Goal: Task Accomplishment & Management: Complete application form

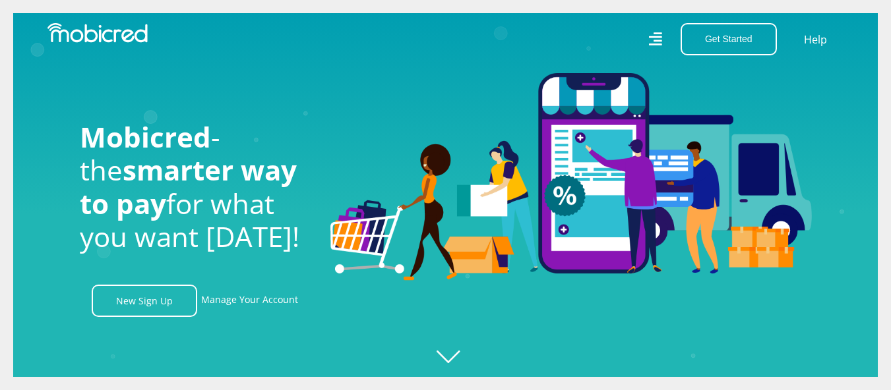
scroll to position [0, 1692]
click at [456, 355] on icon "Created with [PERSON_NAME] 2.3.0" at bounding box center [458, 195] width 891 height 390
click at [454, 357] on icon "Created with [PERSON_NAME] 2.3.0" at bounding box center [458, 195] width 891 height 390
click at [453, 359] on icon "Created with [PERSON_NAME] 2.3.0" at bounding box center [458, 195] width 891 height 390
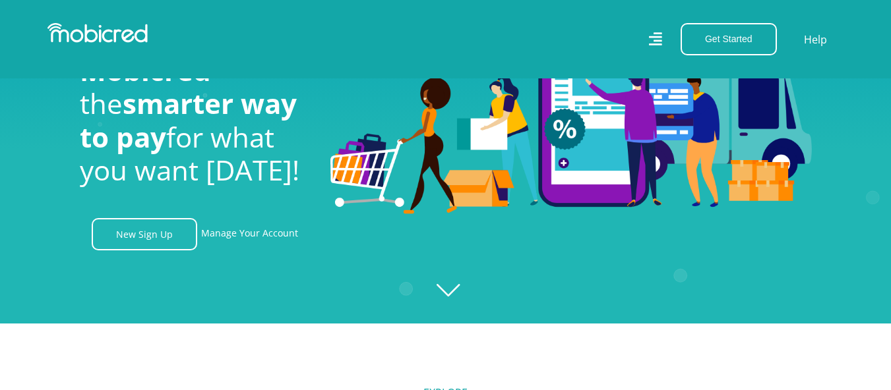
scroll to position [66, 0]
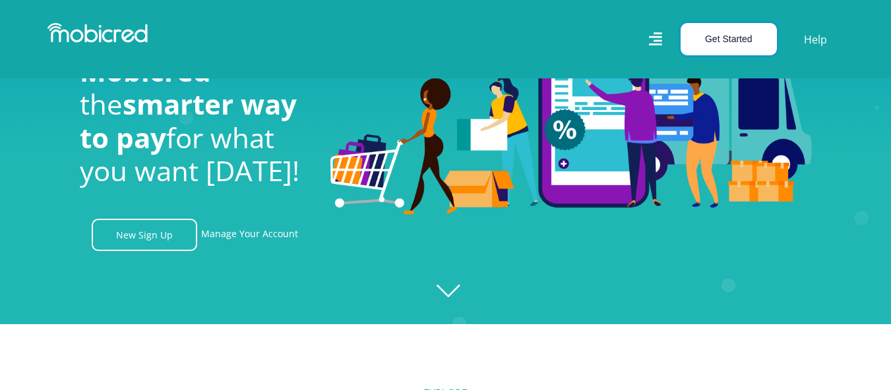
click at [703, 38] on button "Get Started" at bounding box center [729, 39] width 96 height 32
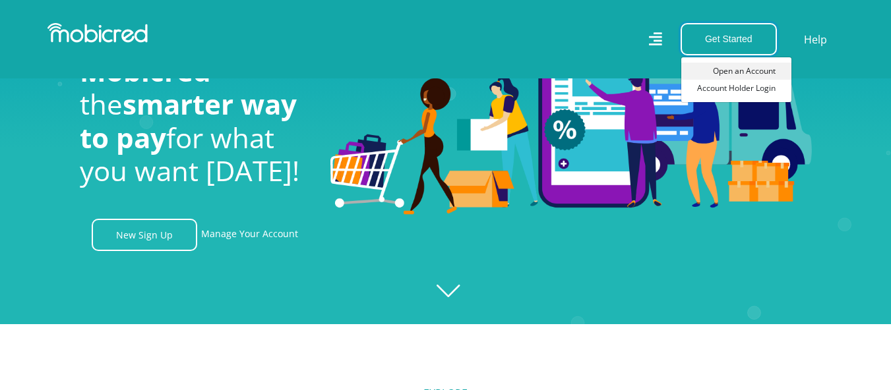
scroll to position [0, 3007]
click at [731, 70] on link "Open an Account" at bounding box center [736, 71] width 110 height 17
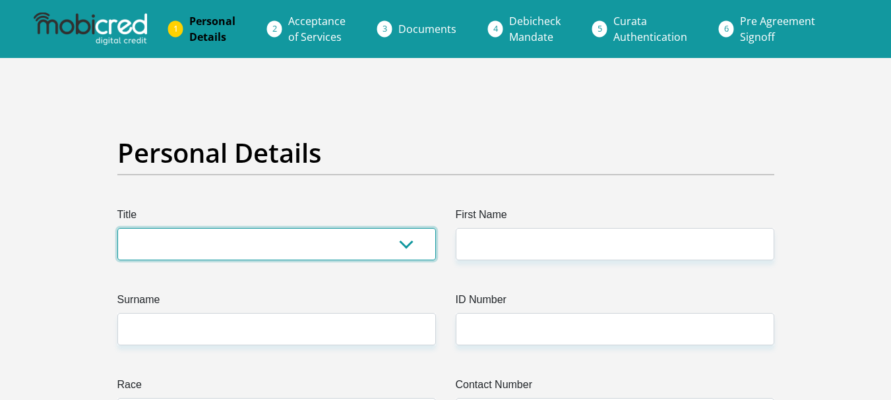
click at [406, 241] on select "Mr Ms Mrs Dr Other" at bounding box center [276, 244] width 319 height 32
select select "Mr"
click at [117, 228] on select "Mr Ms Mrs Dr Other" at bounding box center [276, 244] width 319 height 32
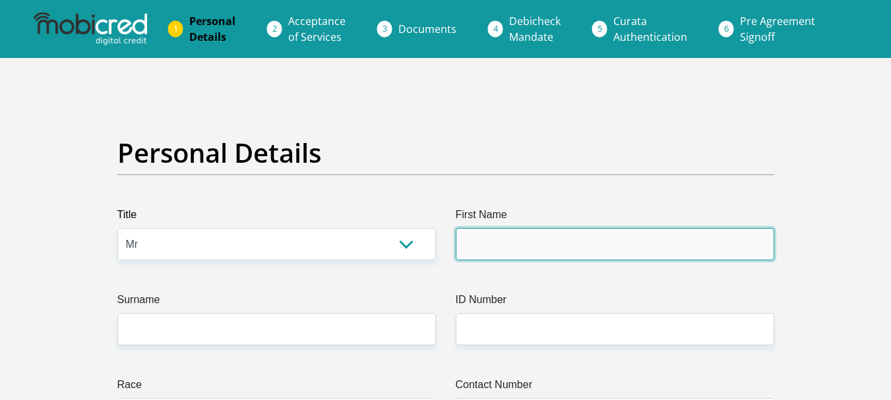
click at [508, 239] on input "First Name" at bounding box center [615, 244] width 319 height 32
type input "Zander"
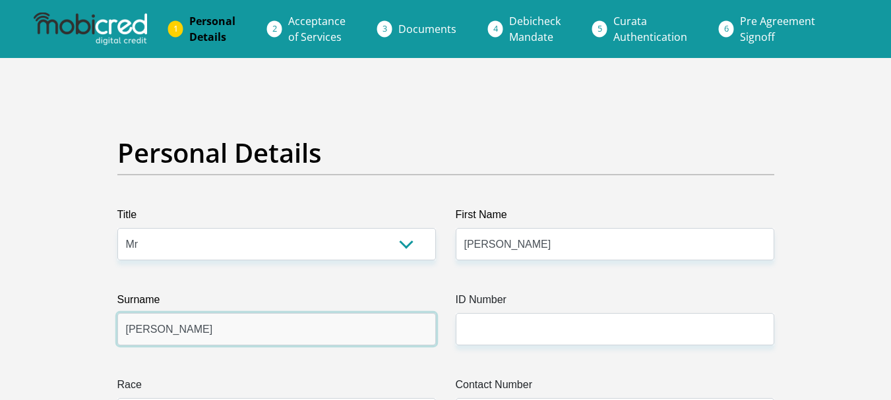
type input "VanderBerg"
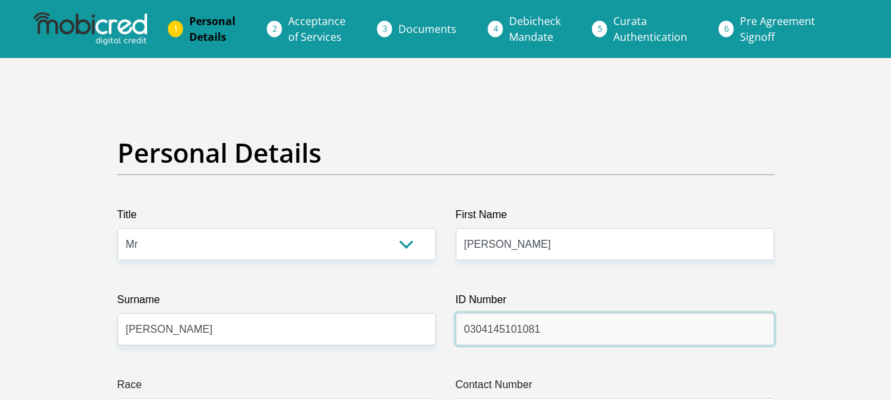
type input "0304145101081"
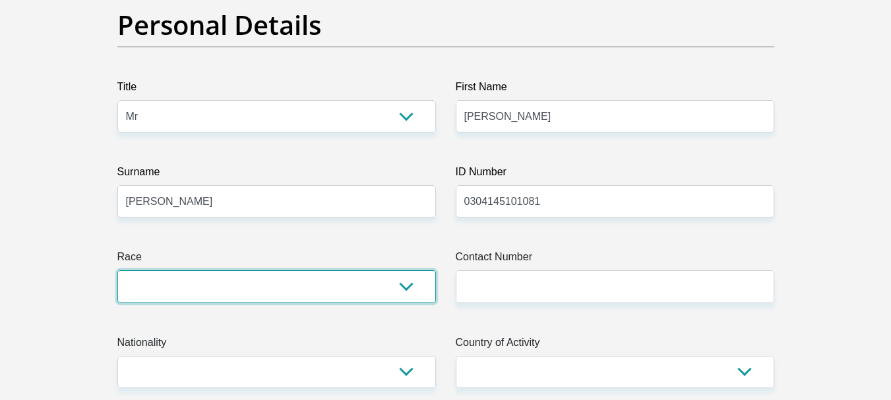
scroll to position [295, 0]
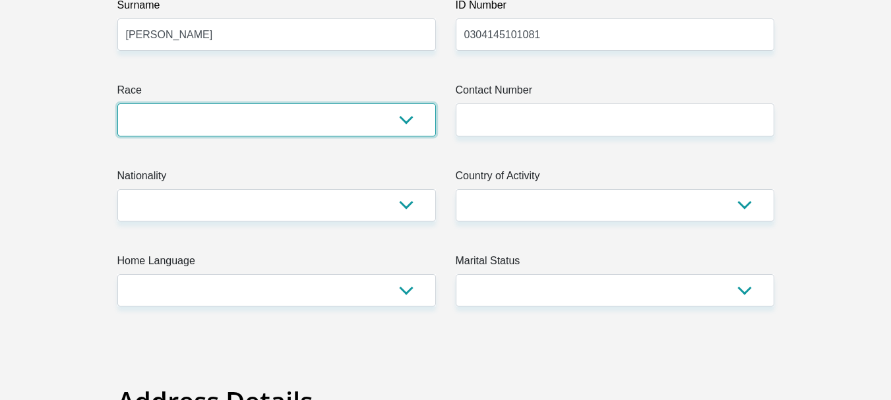
click at [408, 121] on select "Black Coloured Indian White Other" at bounding box center [276, 120] width 319 height 32
select select "4"
click at [117, 104] on select "Black Coloured Indian White Other" at bounding box center [276, 120] width 319 height 32
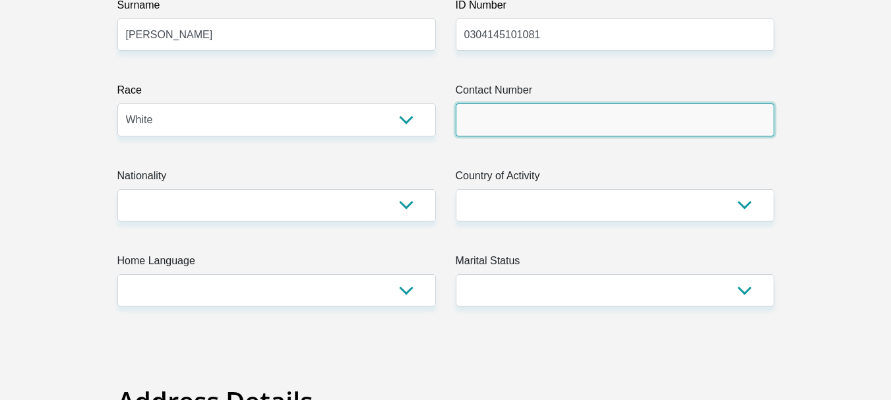
click at [510, 119] on input "Contact Number" at bounding box center [615, 120] width 319 height 32
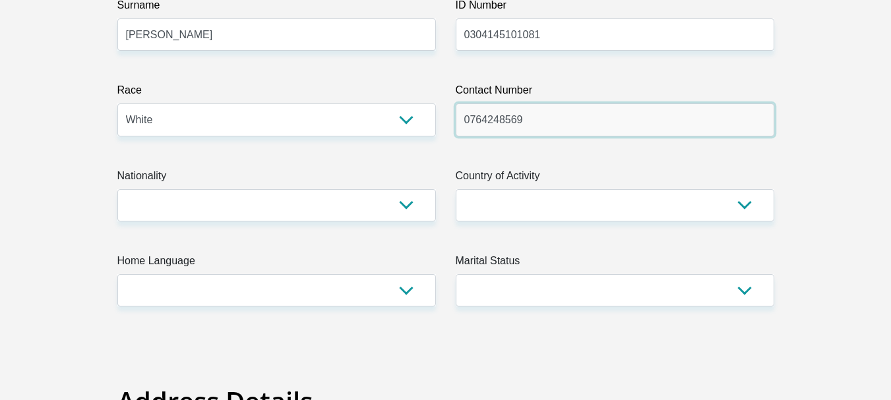
type input "0764248569"
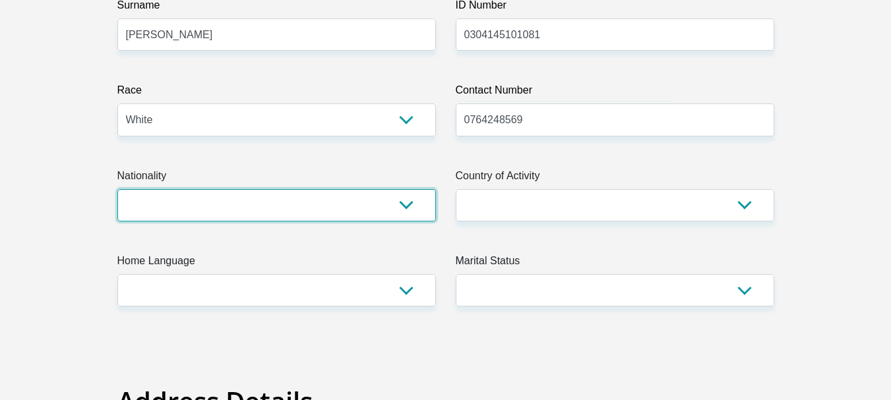
click at [410, 204] on select "South Africa Afghanistan Aland Islands Albania Algeria America Samoa American V…" at bounding box center [276, 205] width 319 height 32
select select "ZAF"
click at [117, 189] on select "South Africa Afghanistan Aland Islands Albania Algeria America Samoa American V…" at bounding box center [276, 205] width 319 height 32
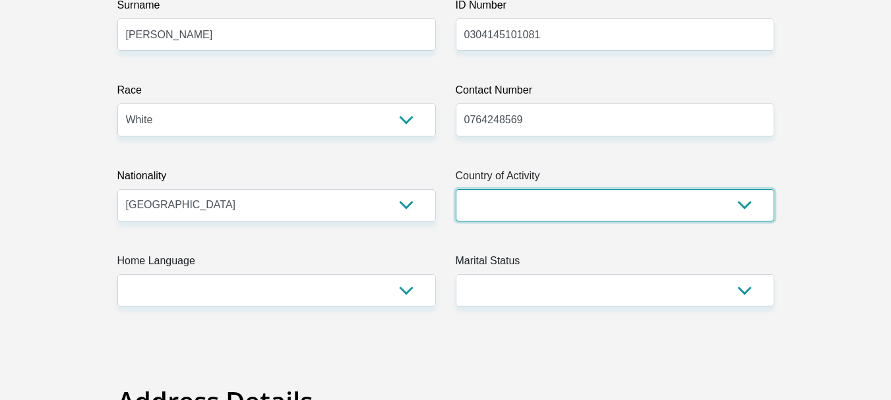
drag, startPoint x: 718, startPoint y: 204, endPoint x: 729, endPoint y: 204, distance: 10.6
click at [724, 204] on select "South Africa Afghanistan Aland Islands Albania Algeria America Samoa American V…" at bounding box center [615, 205] width 319 height 32
select select "ZAF"
click at [456, 189] on select "South Africa Afghanistan Aland Islands Albania Algeria America Samoa American V…" at bounding box center [615, 205] width 319 height 32
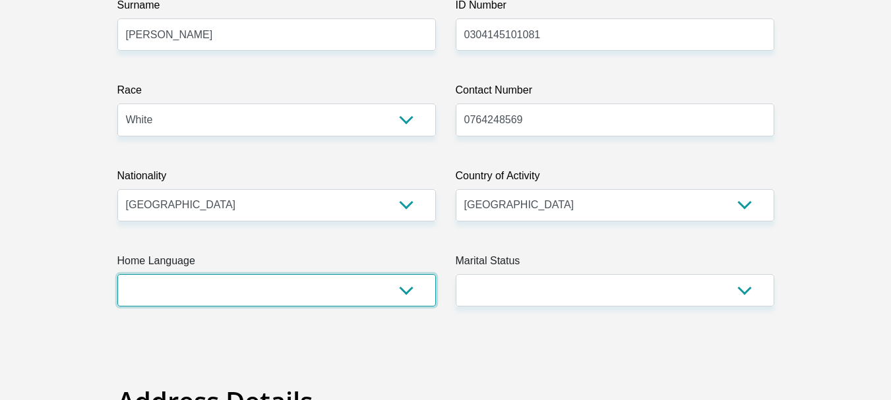
click at [375, 277] on select "Afrikaans English Sepedi South Ndebele Southern Sotho Swati Tsonga Tswana Venda…" at bounding box center [276, 290] width 319 height 32
select select "afr"
click at [117, 274] on select "Afrikaans English Sepedi South Ndebele Southern Sotho Swati Tsonga Tswana Venda…" at bounding box center [276, 290] width 319 height 32
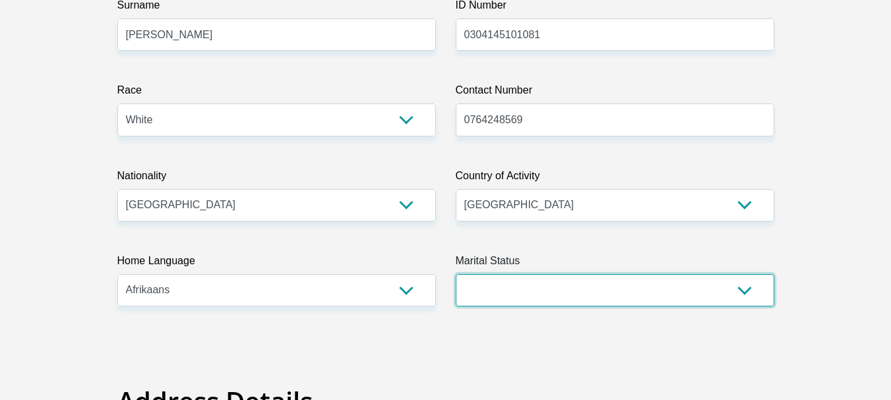
click at [601, 296] on select "Married ANC Single Divorced Widowed Married COP or Customary Law" at bounding box center [615, 290] width 319 height 32
select select "2"
click at [456, 274] on select "Married ANC Single Divorced Widowed Married COP or Customary Law" at bounding box center [615, 290] width 319 height 32
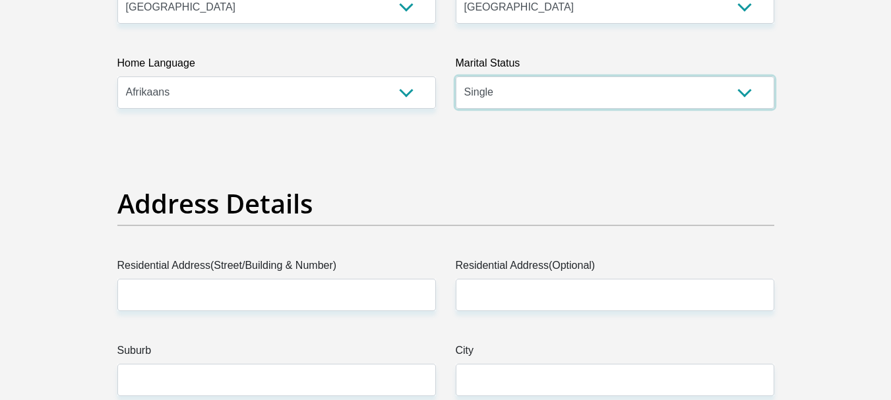
scroll to position [559, 0]
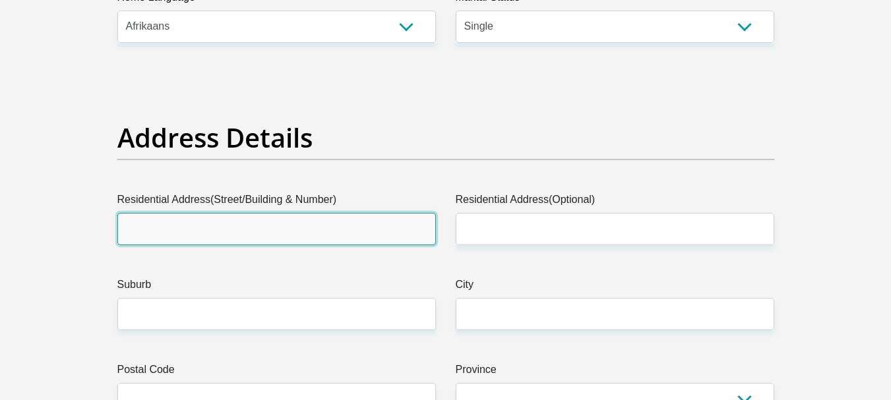
click at [257, 231] on input "Residential Address(Street/Building & Number)" at bounding box center [276, 229] width 319 height 32
type input "Pimentstreet 74"
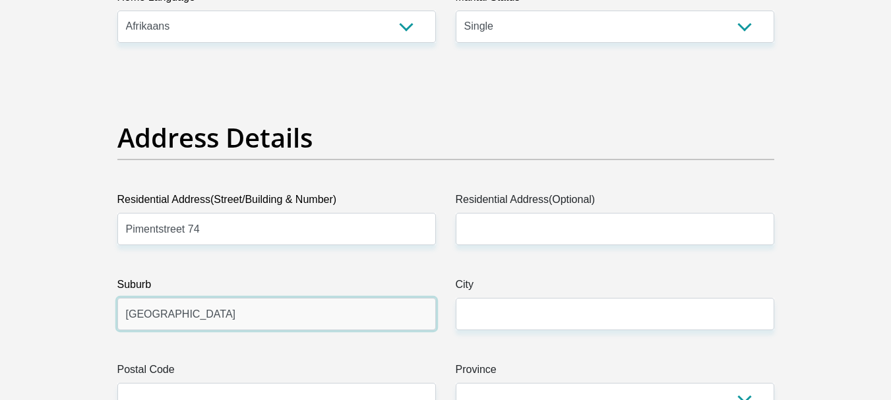
type input "Qwaggafontein"
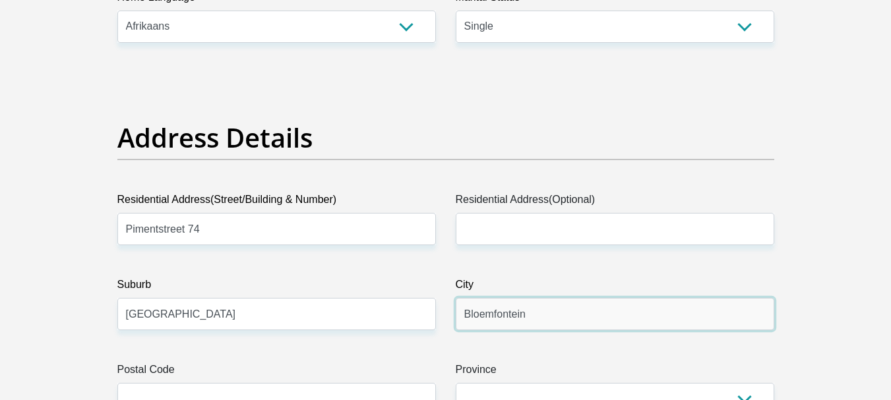
type input "Bloemfontein"
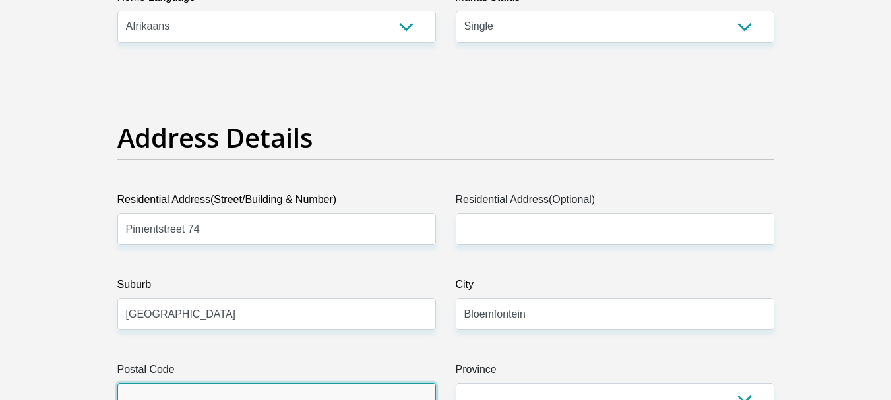
scroll to position [574, 0]
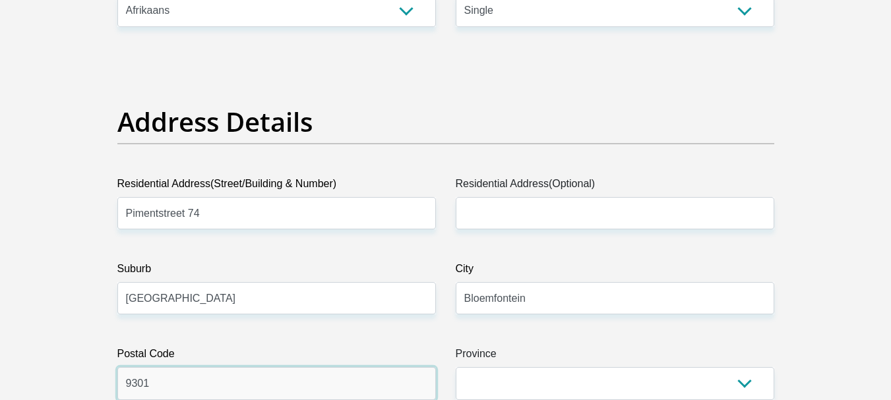
type input "9301"
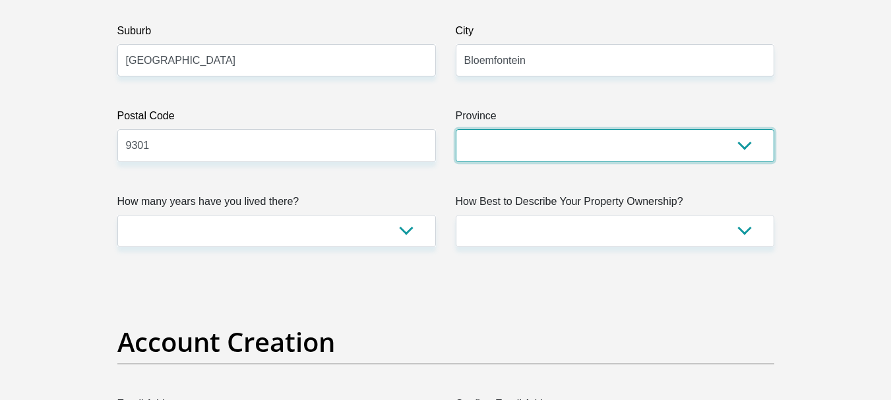
scroll to position [838, 0]
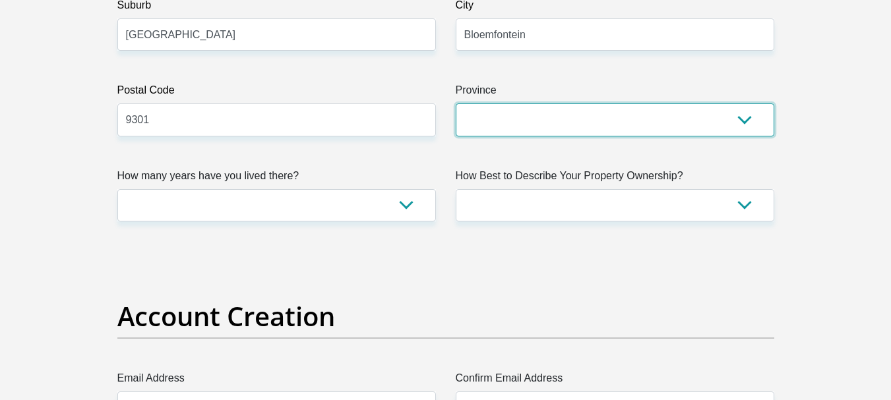
click at [745, 118] on select "Eastern Cape Free State Gauteng KwaZulu-Natal Limpopo Mpumalanga Northern Cape …" at bounding box center [615, 120] width 319 height 32
select select "Free State"
click at [456, 104] on select "Eastern Cape Free State Gauteng KwaZulu-Natal Limpopo Mpumalanga Northern Cape …" at bounding box center [615, 120] width 319 height 32
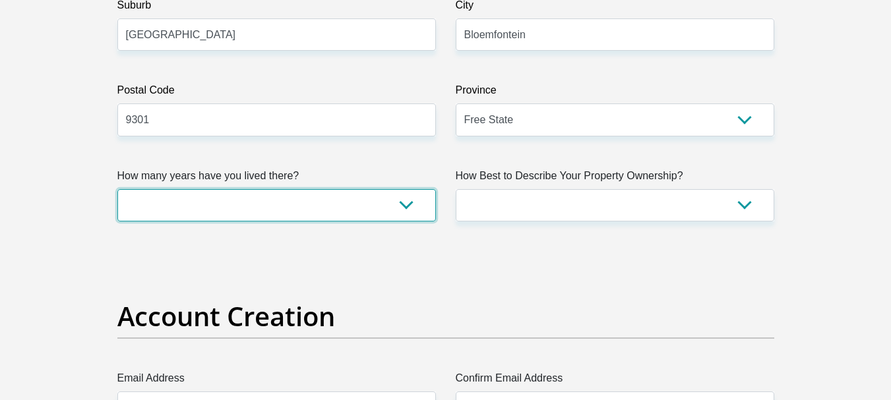
drag, startPoint x: 331, startPoint y: 205, endPoint x: 343, endPoint y: 205, distance: 11.9
click at [336, 205] on select "less than 1 year 1-3 years 3-5 years 5+ years" at bounding box center [276, 205] width 319 height 32
select select "5"
click at [117, 189] on select "less than 1 year 1-3 years 3-5 years 5+ years" at bounding box center [276, 205] width 319 height 32
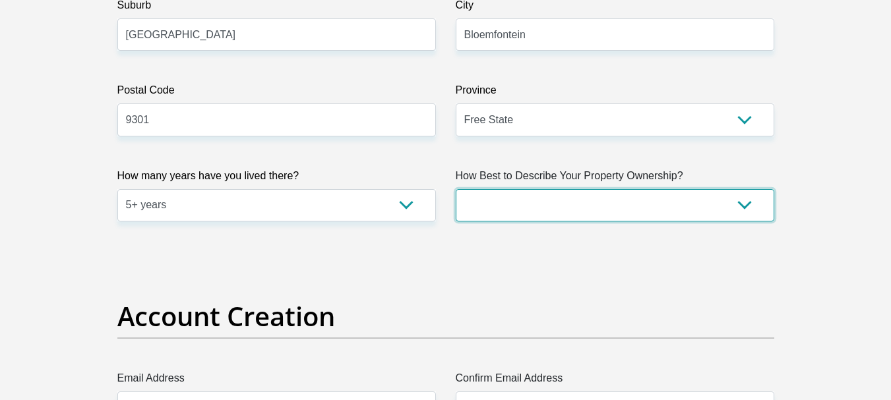
click at [555, 213] on select "Owned Rented Family Owned Company Dwelling" at bounding box center [615, 205] width 319 height 32
select select "parents"
click at [456, 189] on select "Owned Rented Family Owned Company Dwelling" at bounding box center [615, 205] width 319 height 32
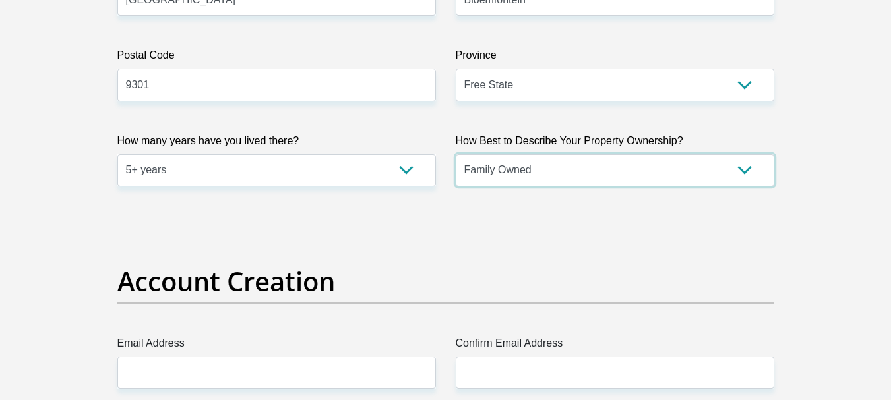
scroll to position [1036, 0]
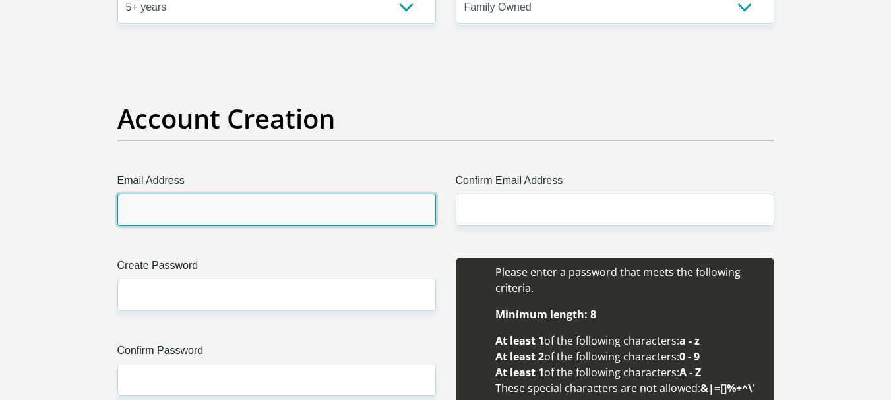
click at [260, 214] on input "Email Address" at bounding box center [276, 210] width 319 height 32
type input "zvanderberg12@gmail.com"
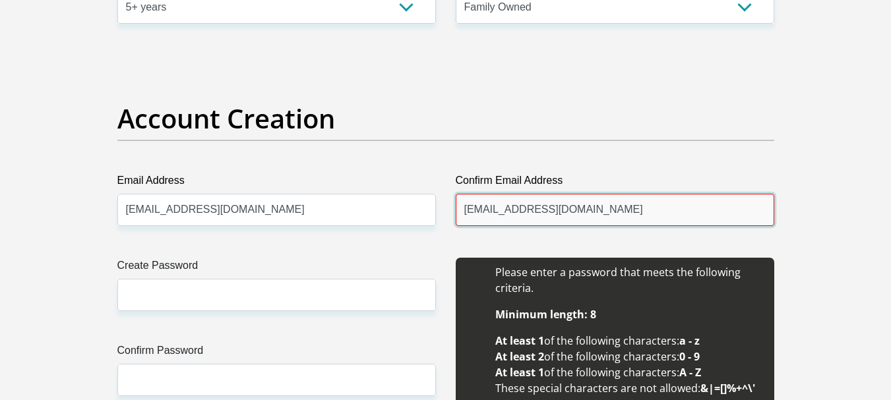
type input "zvanderberg12@gmail.com"
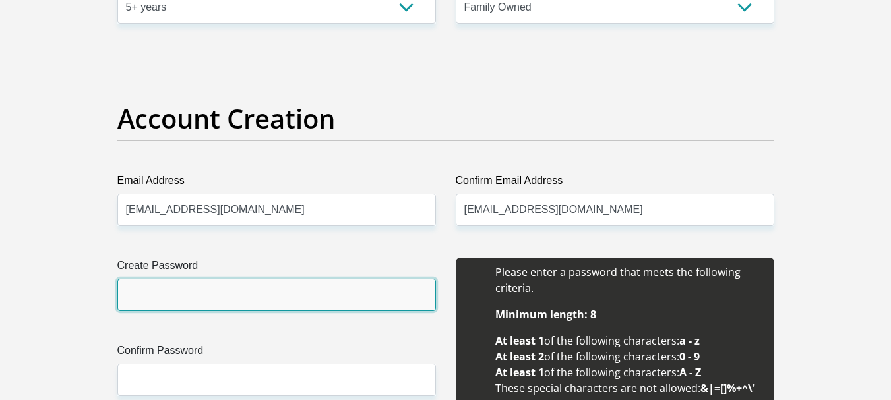
click at [204, 291] on input "Create Password" at bounding box center [276, 295] width 319 height 32
type input "Zandervanderberg14"
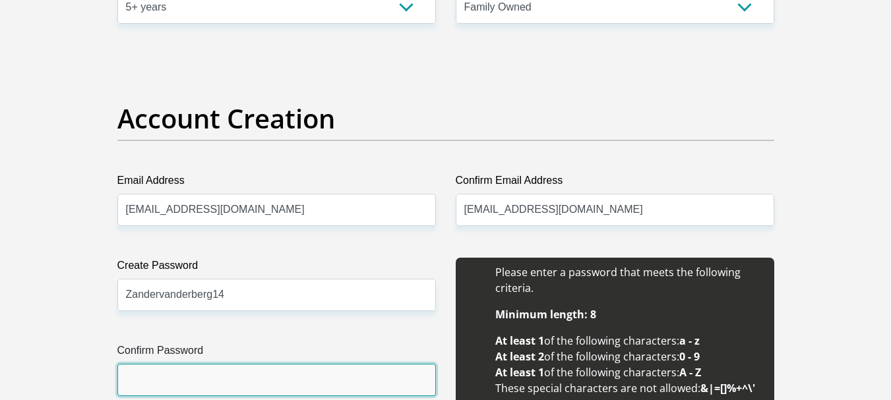
click at [225, 377] on input "Confirm Password" at bounding box center [276, 380] width 319 height 32
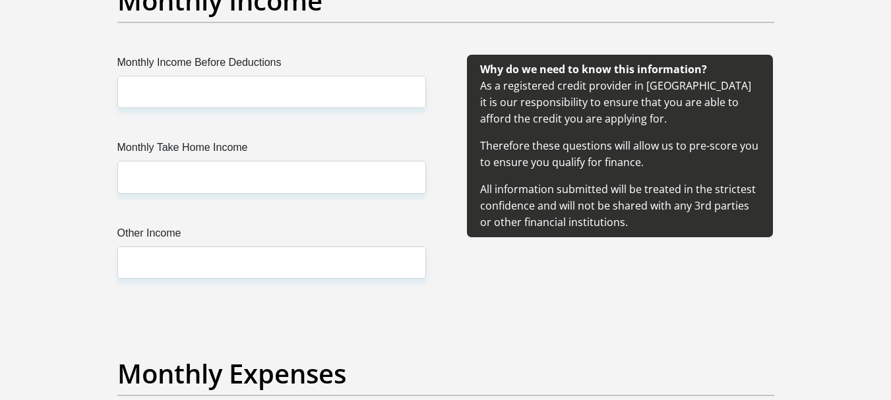
scroll to position [1564, 0]
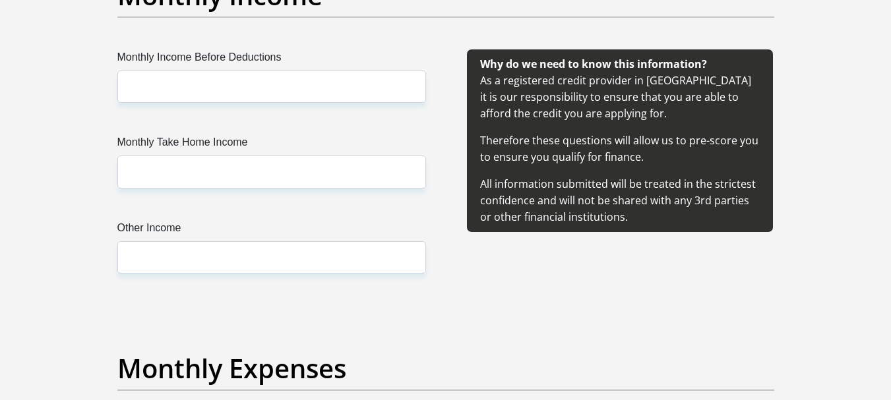
type input "Zandervanderberg14"
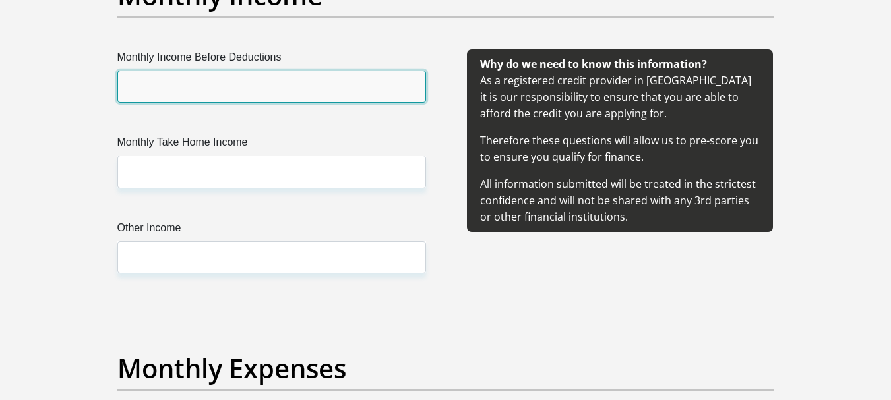
click at [257, 78] on input "Monthly Income Before Deductions" at bounding box center [271, 87] width 309 height 32
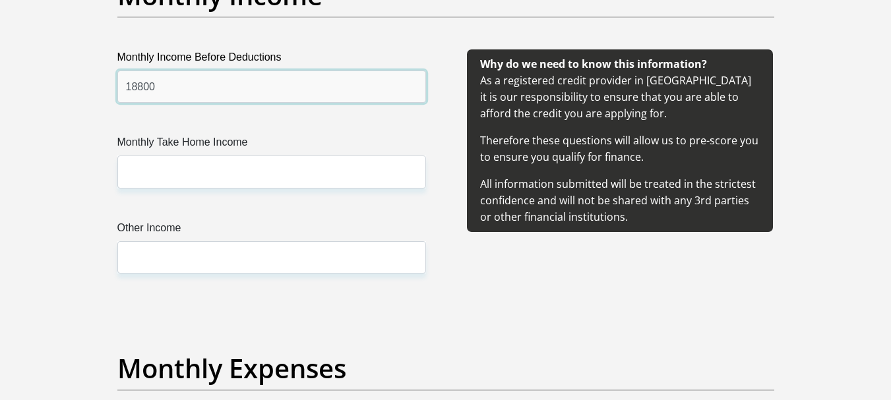
type input "18800"
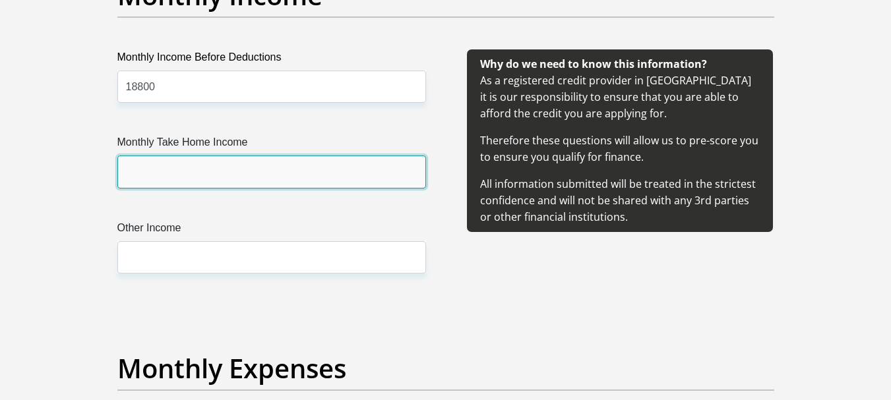
click at [222, 177] on input "Monthly Take Home Income" at bounding box center [271, 172] width 309 height 32
type input "14000"
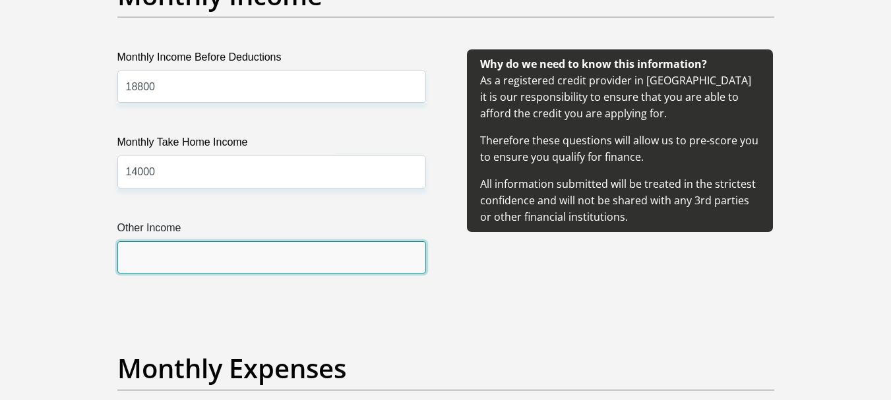
click at [262, 270] on input "Other Income" at bounding box center [271, 257] width 309 height 32
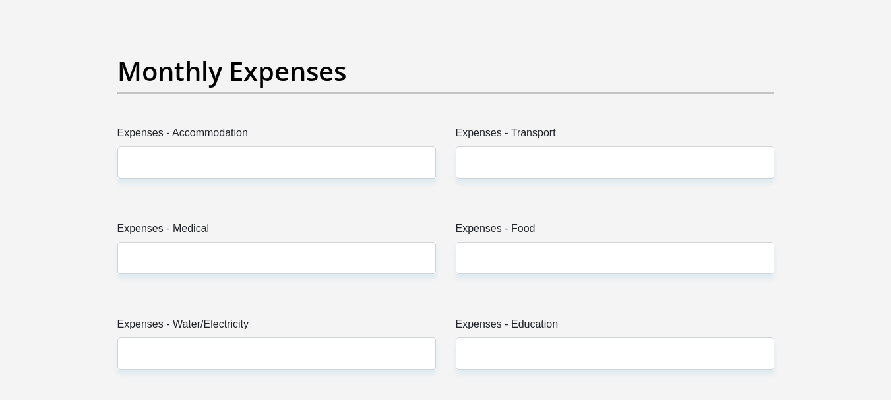
scroll to position [1893, 0]
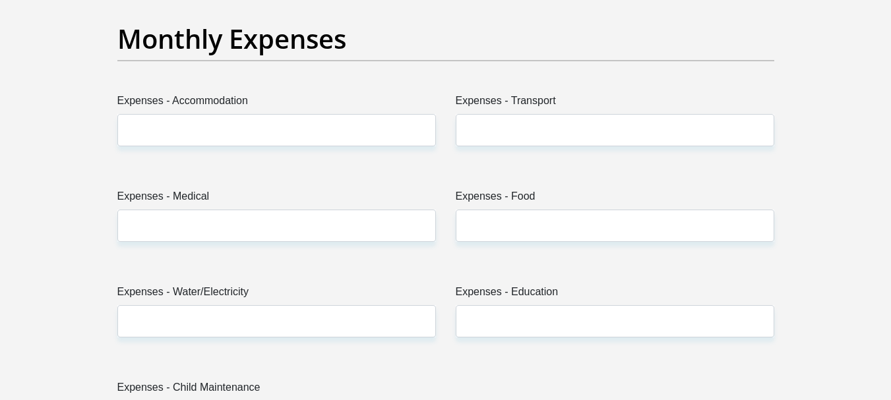
type input "0"
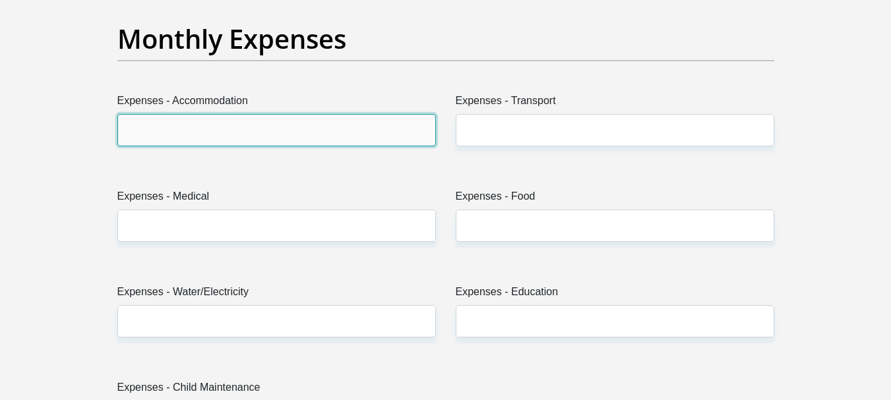
click at [271, 144] on input "Expenses - Accommodation" at bounding box center [276, 130] width 319 height 32
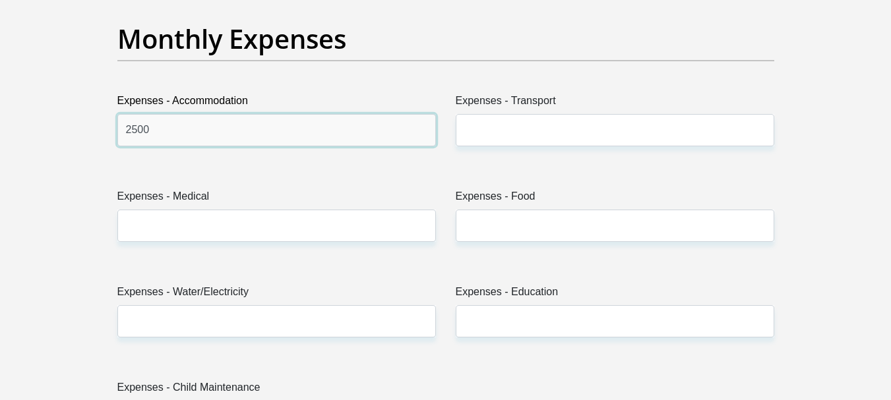
type input "2500"
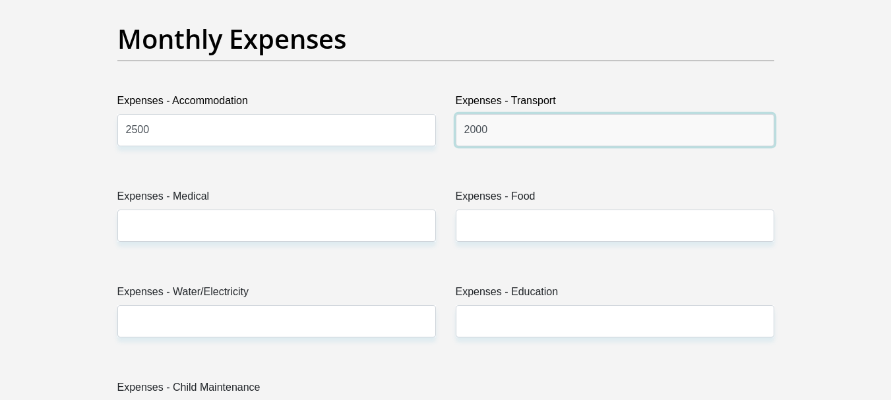
type input "2000"
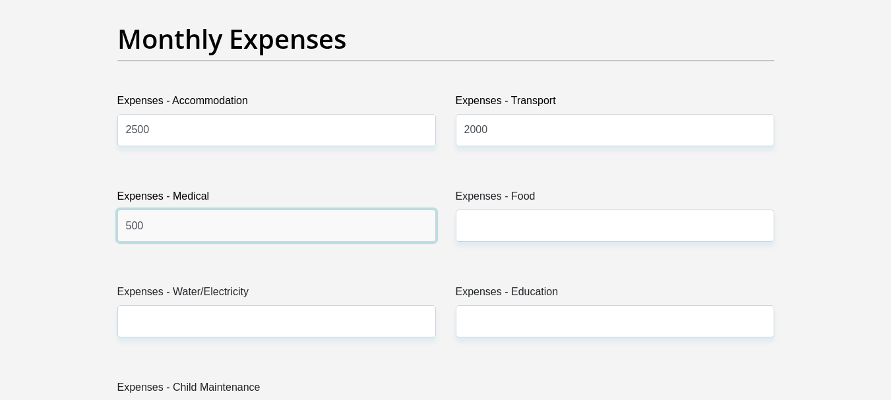
type input "500"
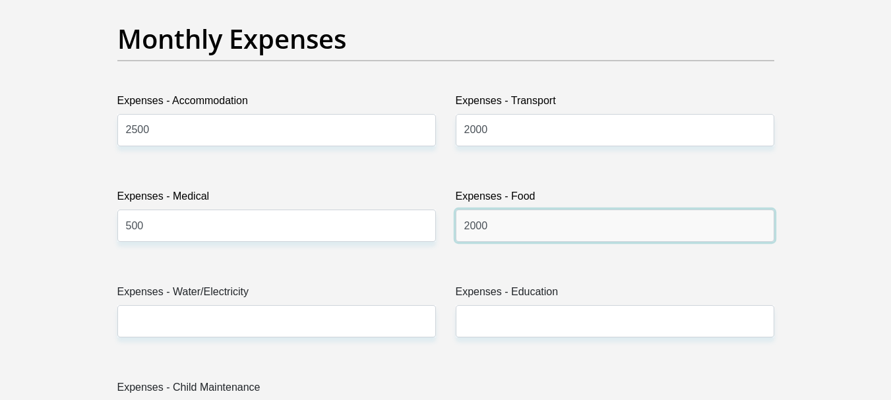
type input "2000"
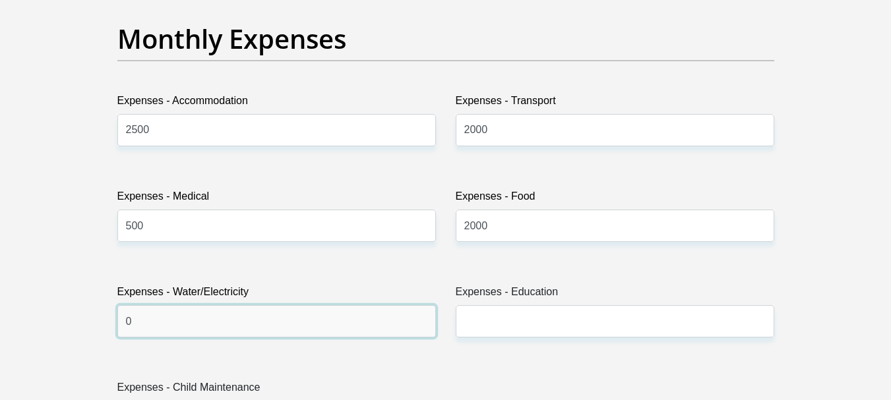
type input "0"
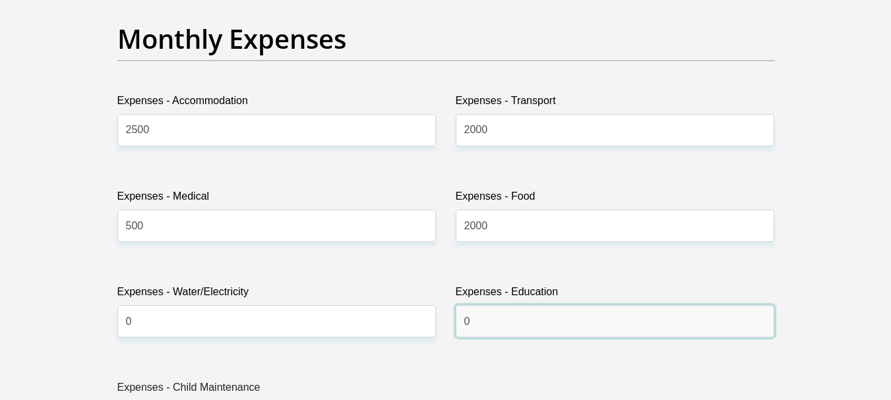
type input "0"
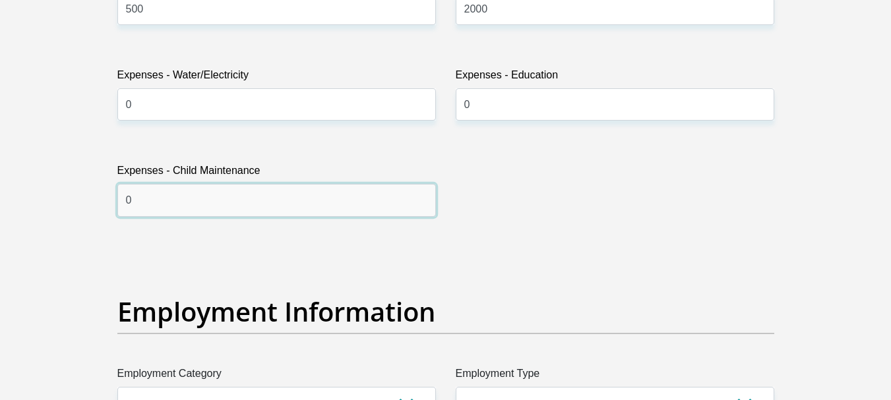
type input "0"
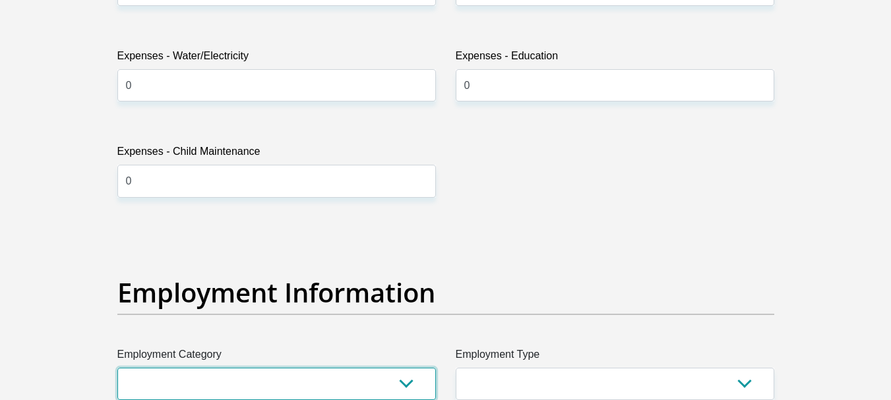
scroll to position [2261, 0]
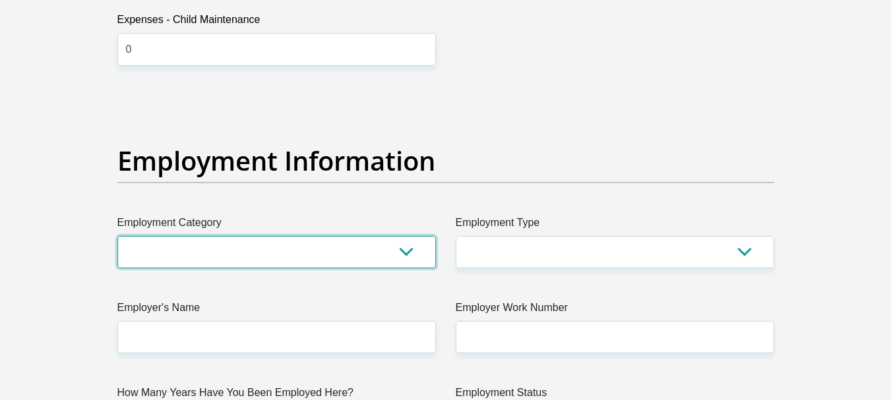
click at [400, 248] on select "AGRICULTURE ALCOHOL & TOBACCO CONSTRUCTION MATERIALS METALLURGY EQUIPMENT FOR R…" at bounding box center [276, 252] width 319 height 32
select select "2"
click at [117, 236] on select "AGRICULTURE ALCOHOL & TOBACCO CONSTRUCTION MATERIALS METALLURGY EQUIPMENT FOR R…" at bounding box center [276, 252] width 319 height 32
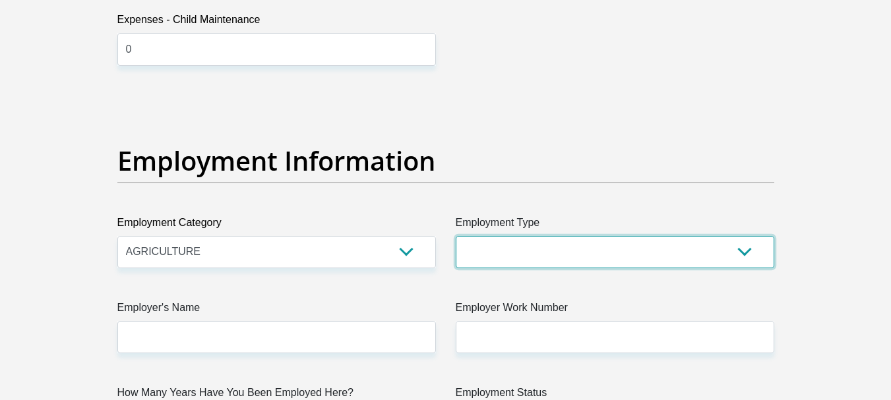
click at [627, 252] on select "College/Lecturer Craft Seller Creative Driver Executive Farmer Forces - Non Com…" at bounding box center [615, 252] width 319 height 32
select select "Manager"
click at [456, 236] on select "College/Lecturer Craft Seller Creative Driver Executive Farmer Forces - Non Com…" at bounding box center [615, 252] width 319 height 32
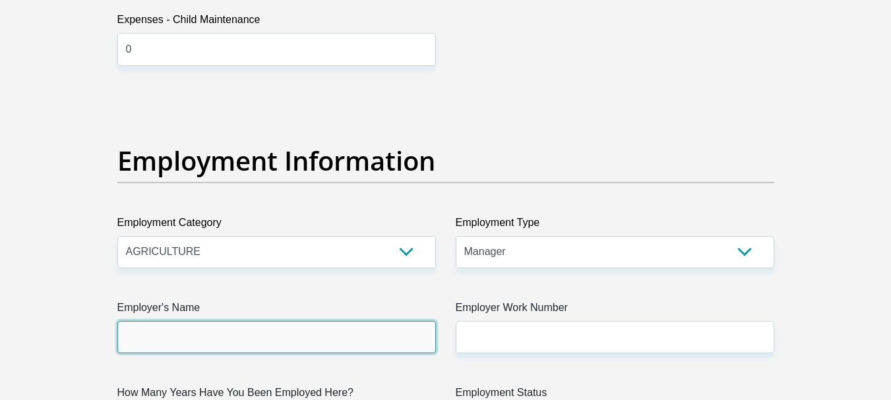
click at [242, 333] on input "Employer's Name" at bounding box center [276, 337] width 319 height 32
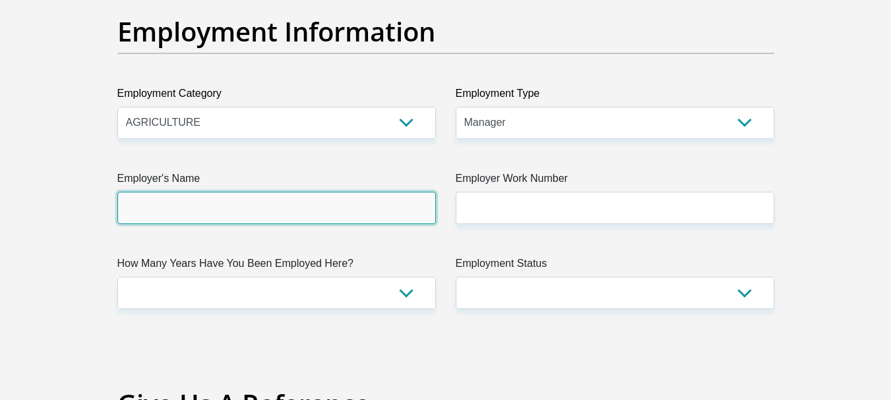
scroll to position [2393, 0]
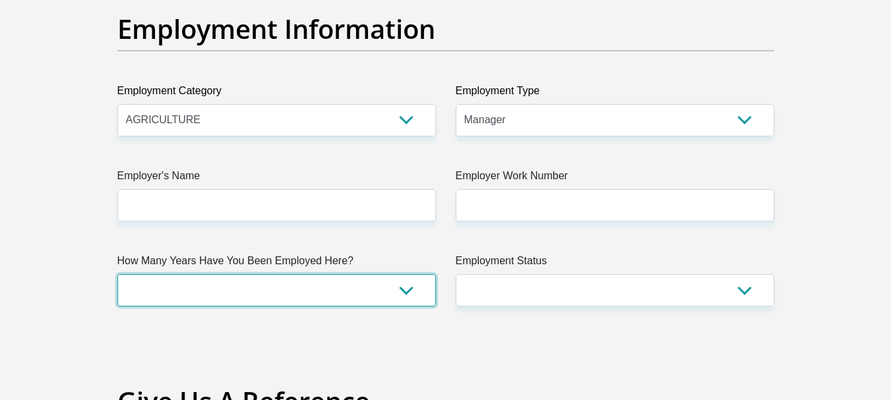
click at [410, 286] on select "less than 1 year 1-3 years 3-5 years 5+ years" at bounding box center [276, 290] width 319 height 32
select select "24"
click at [117, 274] on select "less than 1 year 1-3 years 3-5 years 5+ years" at bounding box center [276, 290] width 319 height 32
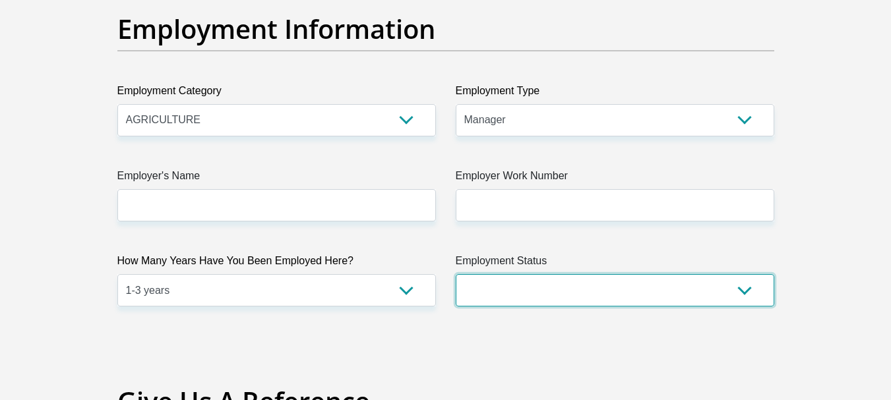
click at [659, 288] on select "Permanent/Full-time Part-time/Casual Contract Worker Self-Employed Housewife Re…" at bounding box center [615, 290] width 319 height 32
select select "1"
click at [456, 274] on select "Permanent/Full-time Part-time/Casual Contract Worker Self-Employed Housewife Re…" at bounding box center [615, 290] width 319 height 32
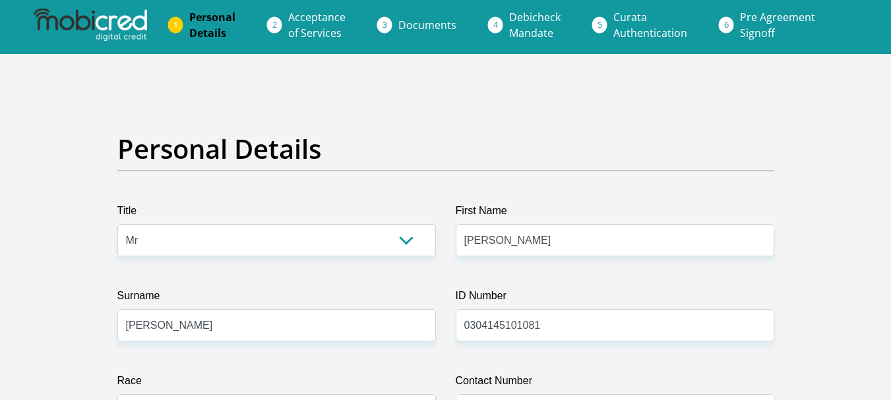
scroll to position [0, 0]
